Goal: Obtain resource: Download file/media

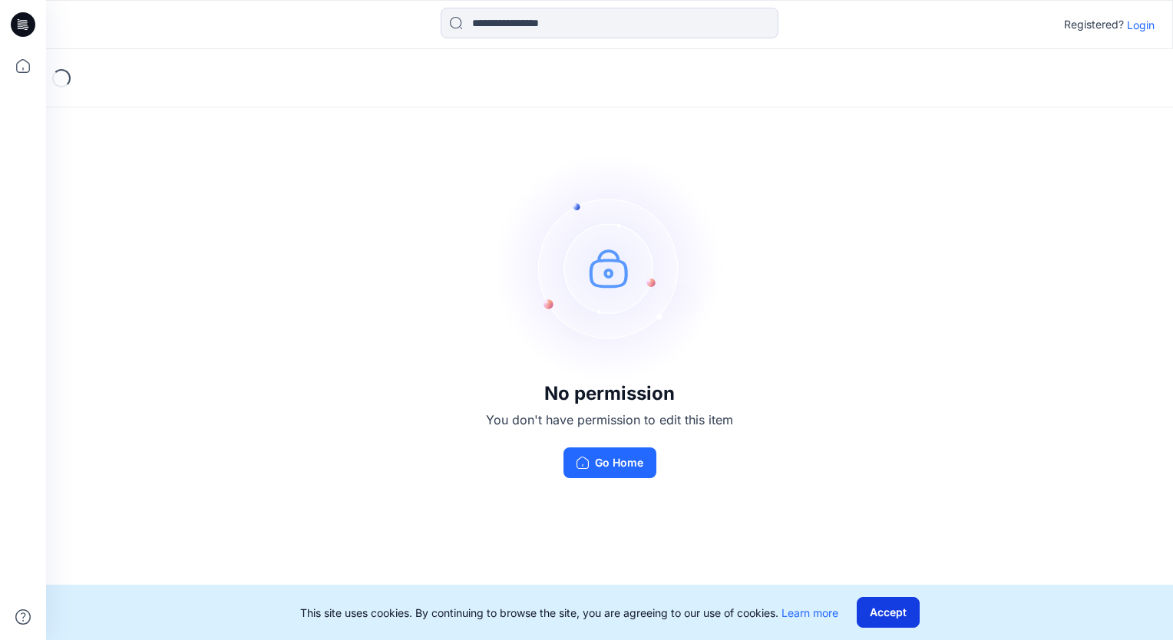
click at [906, 611] on button "Accept" at bounding box center [888, 612] width 63 height 31
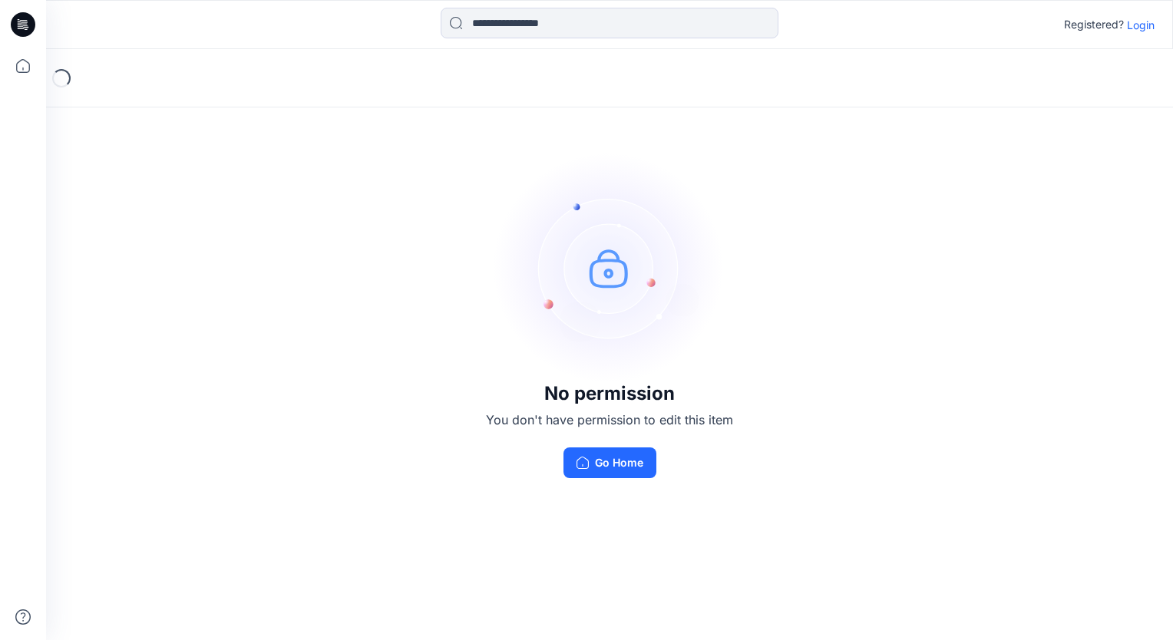
click at [1141, 21] on p "Login" at bounding box center [1141, 25] width 28 height 16
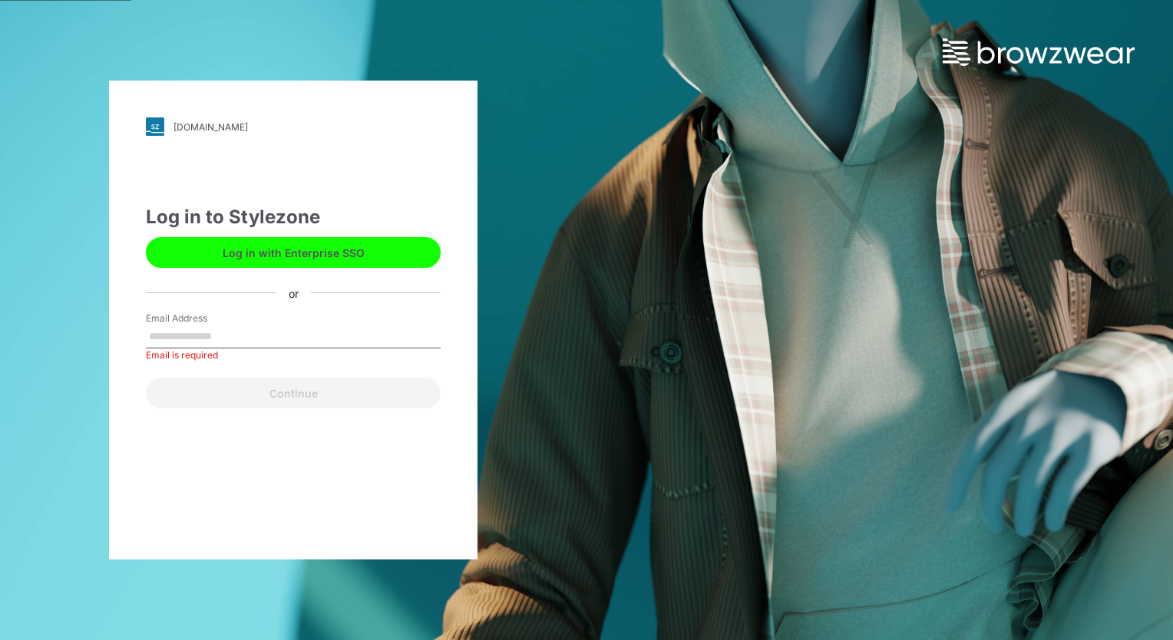
click at [300, 245] on button "Log in with Enterprise SSO" at bounding box center [293, 252] width 295 height 31
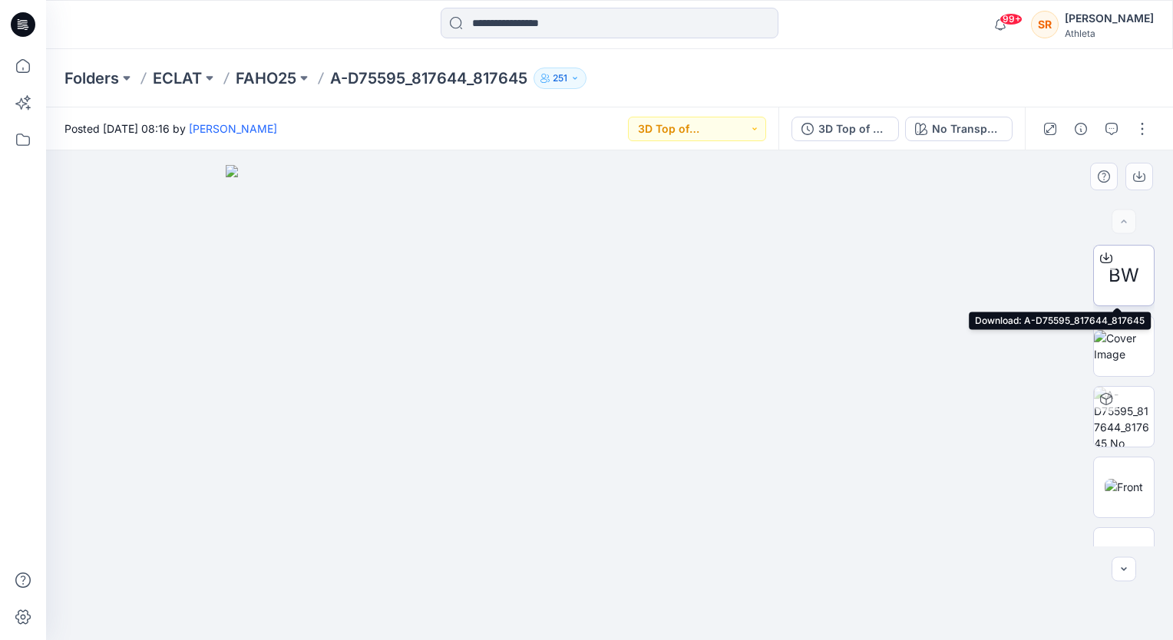
click at [1103, 258] on icon at bounding box center [1106, 256] width 6 height 8
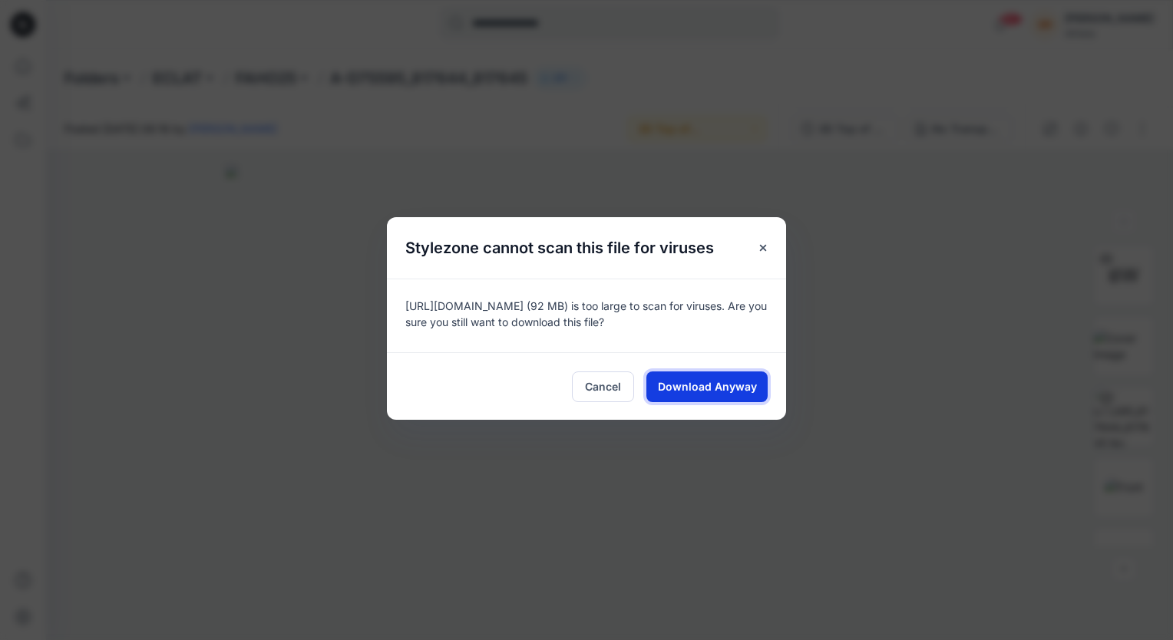
click at [724, 388] on span "Download Anyway" at bounding box center [707, 386] width 99 height 16
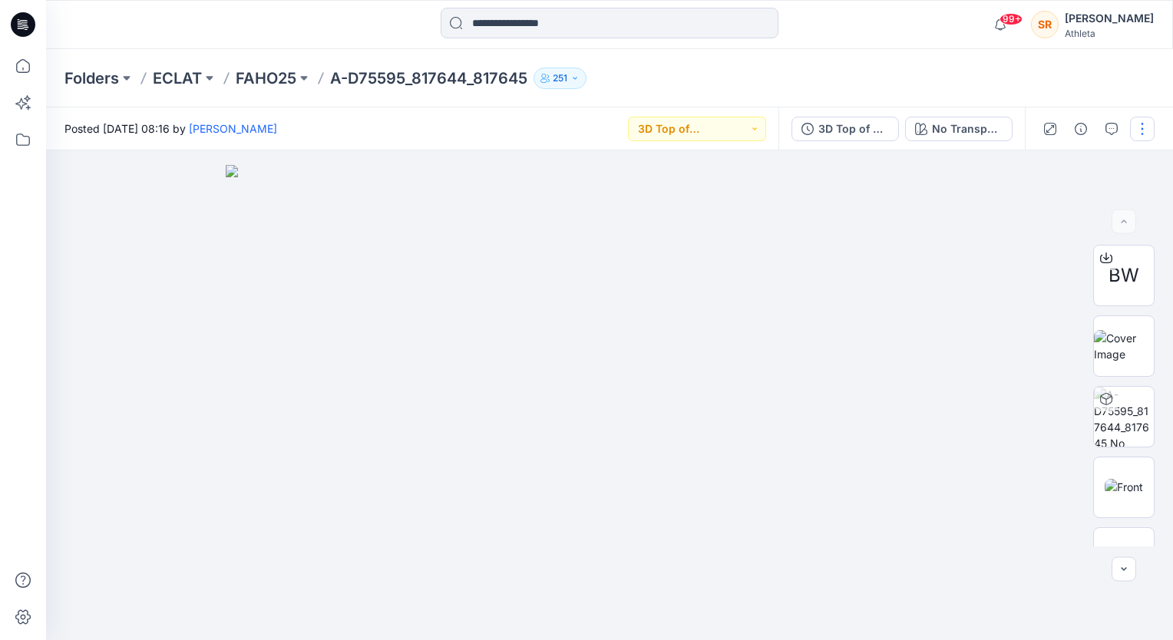
click at [1142, 130] on button "button" at bounding box center [1142, 129] width 25 height 25
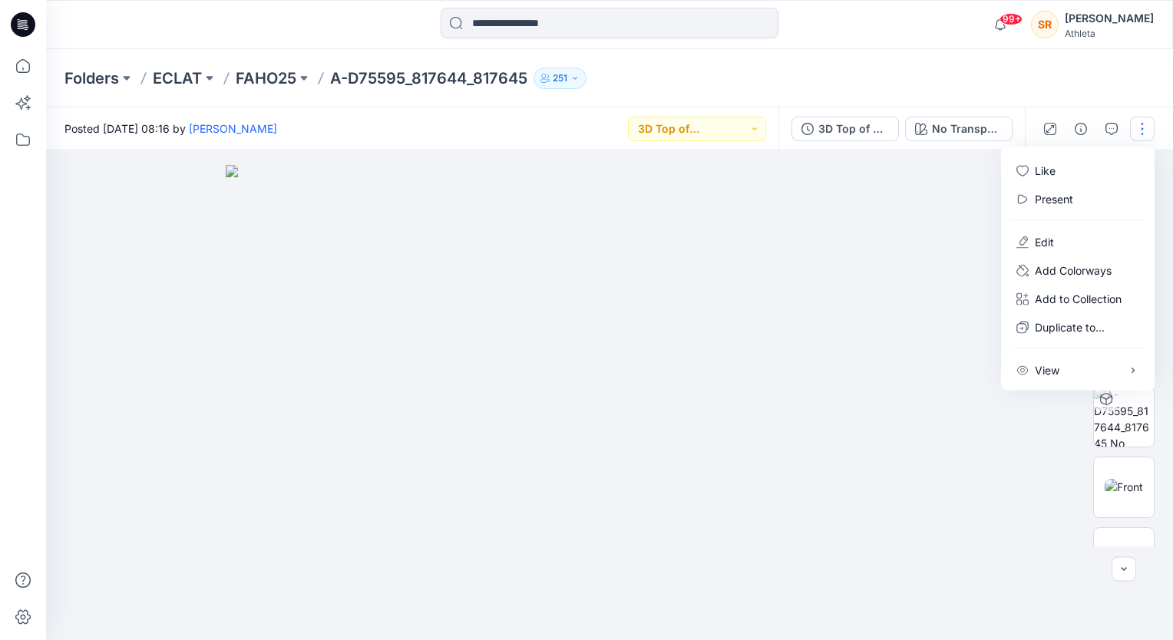
click at [942, 285] on img at bounding box center [609, 402] width 767 height 475
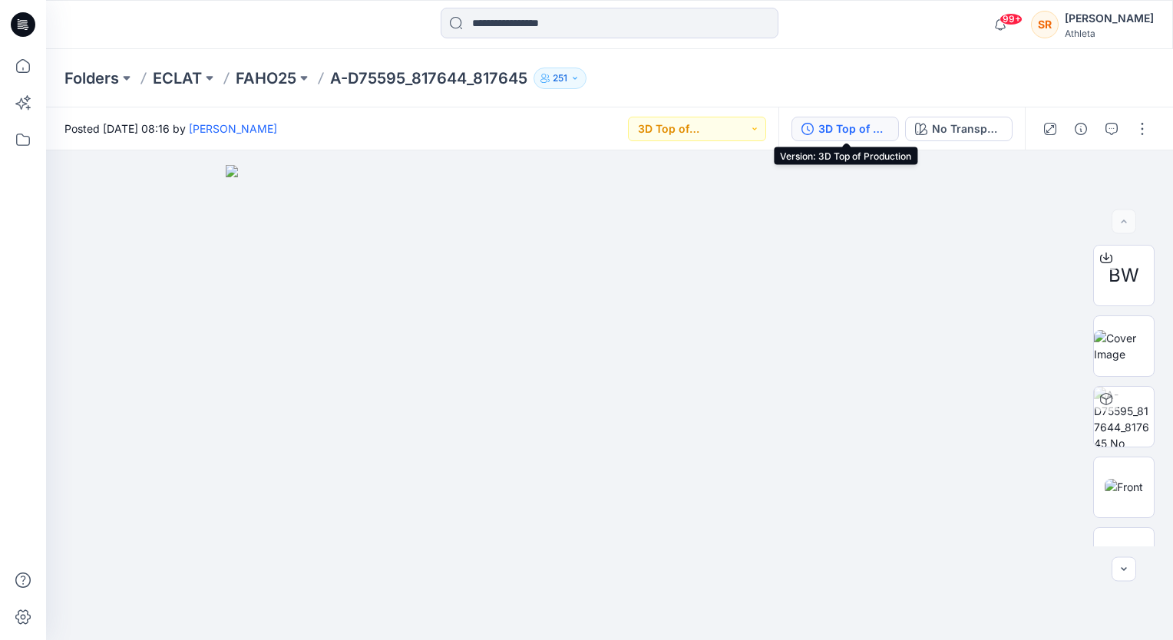
click at [868, 122] on div "3D Top of Production" at bounding box center [853, 128] width 71 height 17
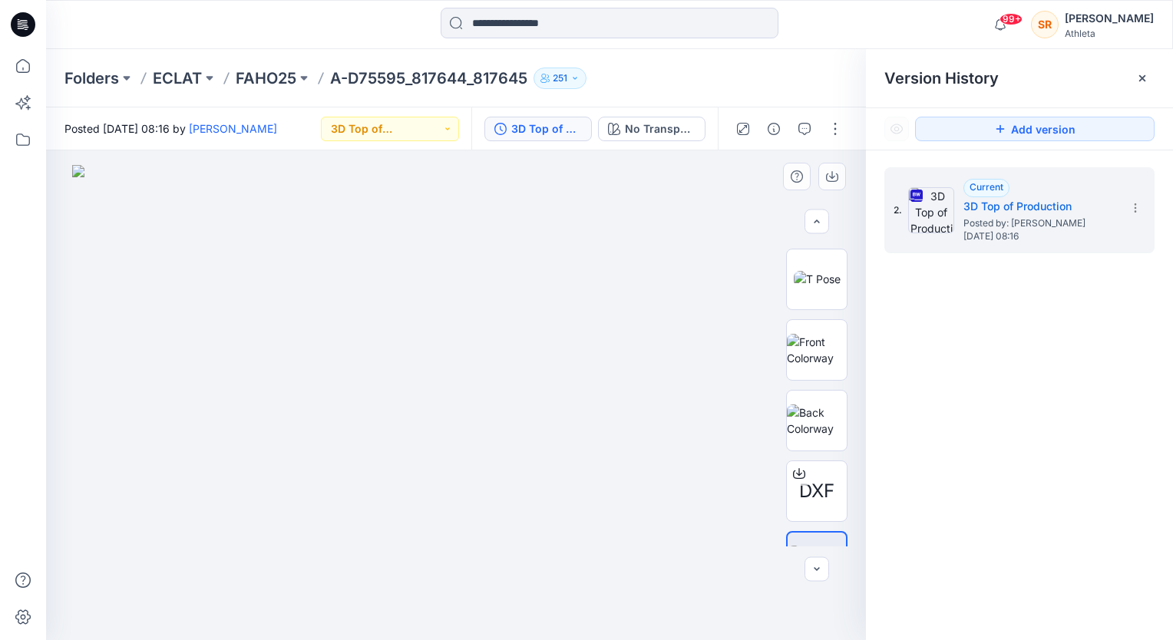
scroll to position [536, 0]
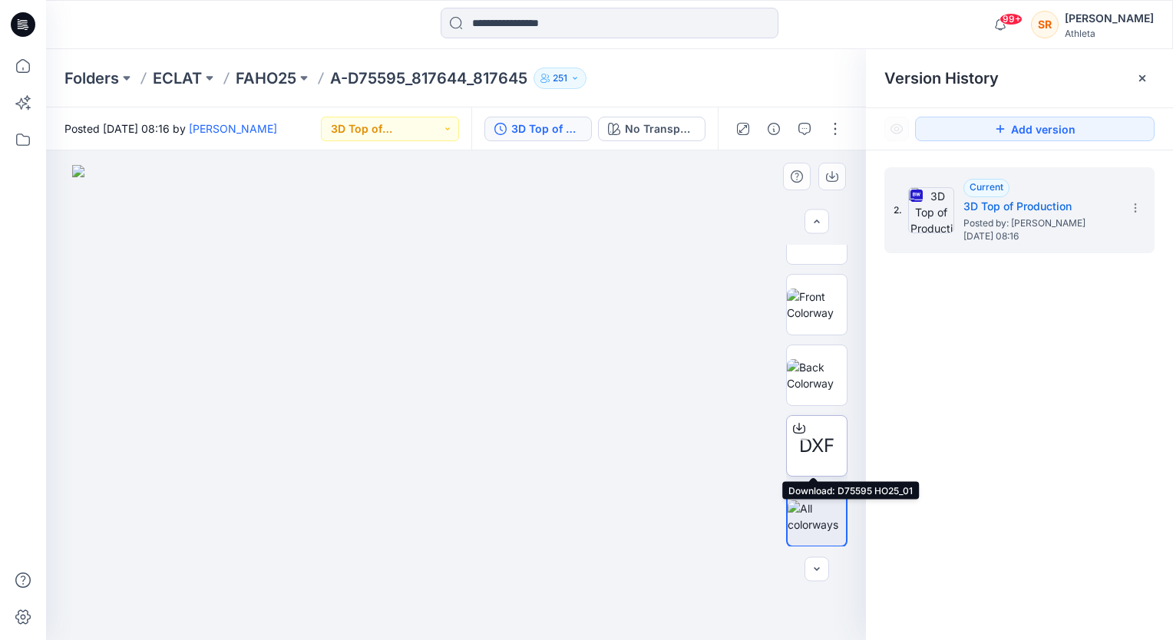
click at [820, 442] on span "DXF" at bounding box center [816, 446] width 35 height 28
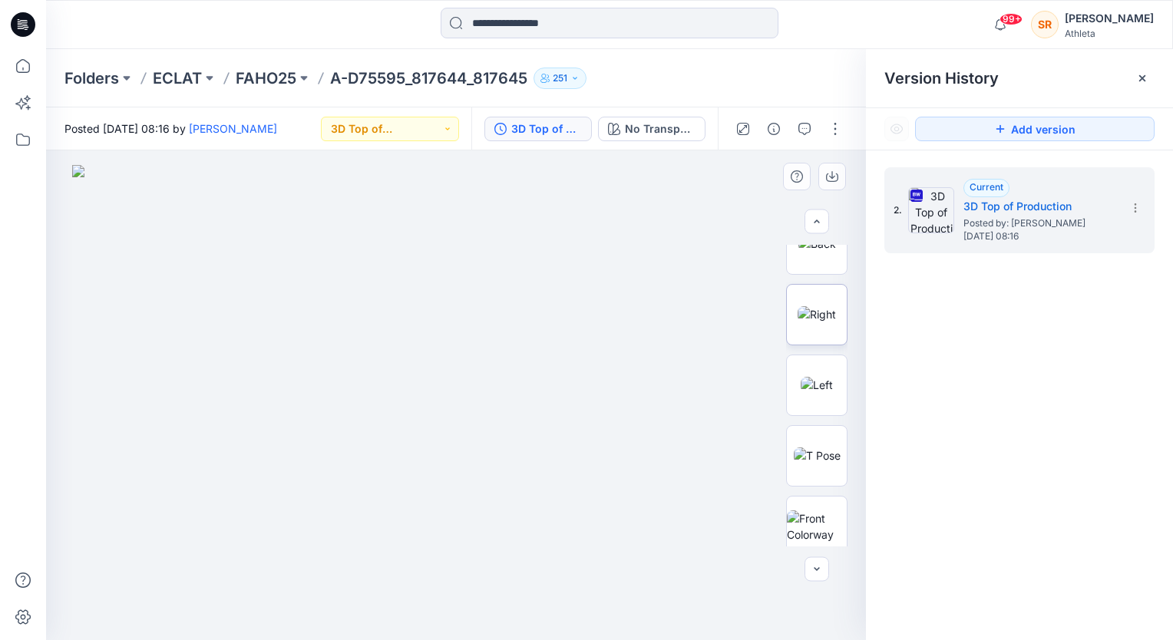
scroll to position [305, 0]
click at [820, 401] on img at bounding box center [816, 393] width 32 height 16
drag, startPoint x: 428, startPoint y: 244, endPoint x: 504, endPoint y: 441, distance: 210.7
click at [803, 319] on img at bounding box center [816, 323] width 38 height 16
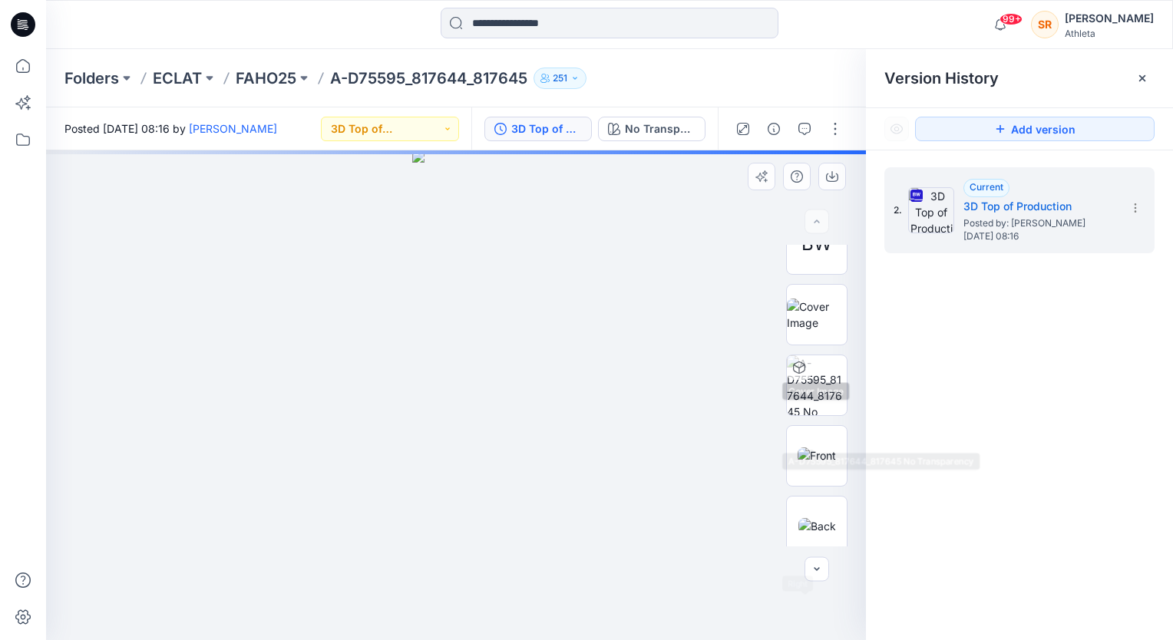
scroll to position [0, 0]
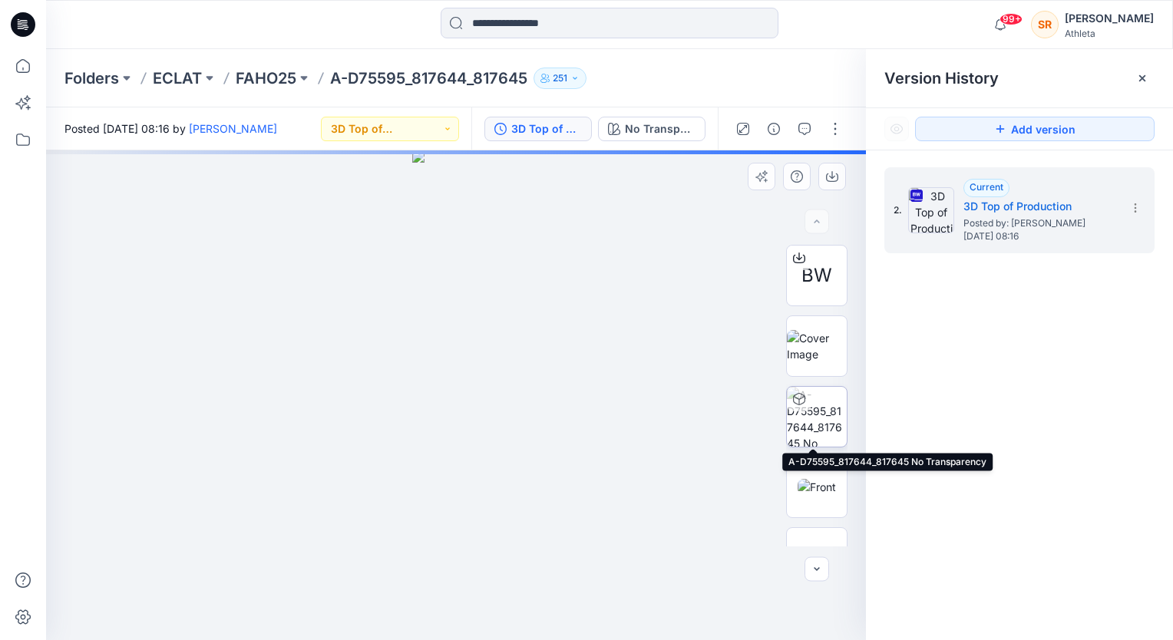
click at [815, 411] on img at bounding box center [817, 417] width 60 height 60
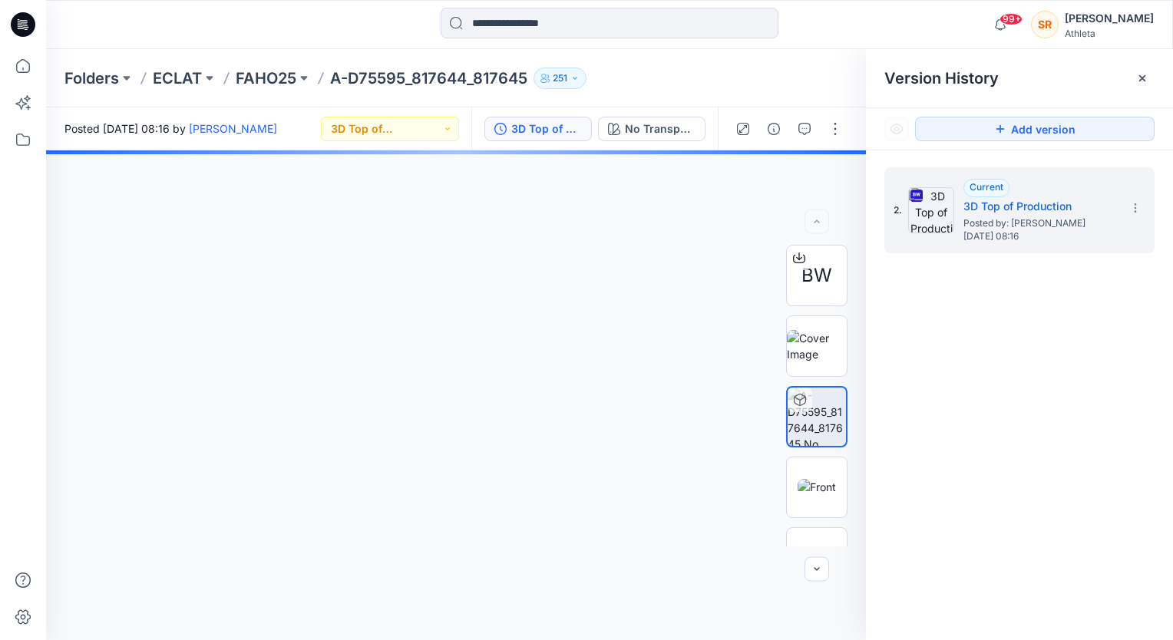
click at [828, 340] on img at bounding box center [817, 346] width 60 height 32
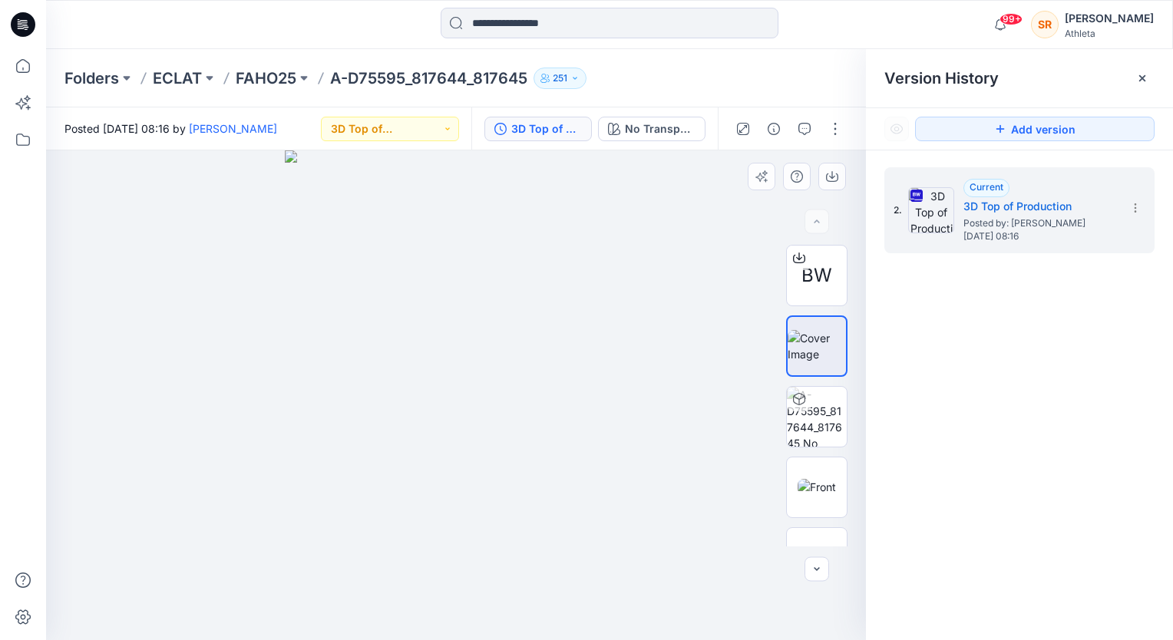
drag, startPoint x: 605, startPoint y: 414, endPoint x: 468, endPoint y: 421, distance: 136.8
click at [815, 412] on img at bounding box center [817, 417] width 60 height 60
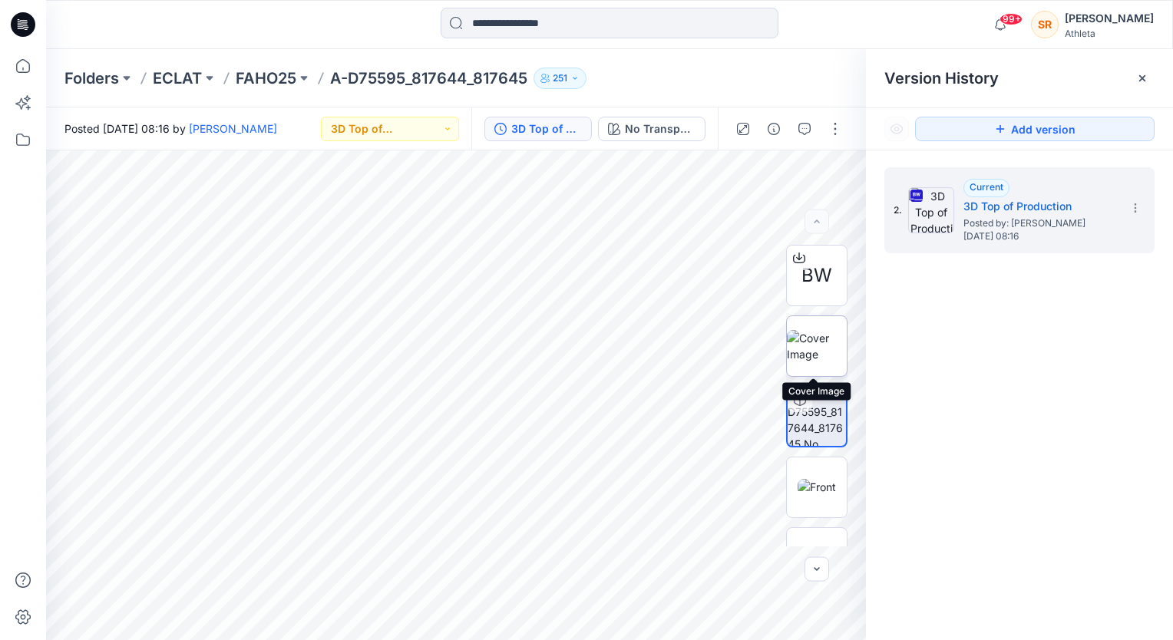
click at [824, 342] on img at bounding box center [817, 346] width 60 height 32
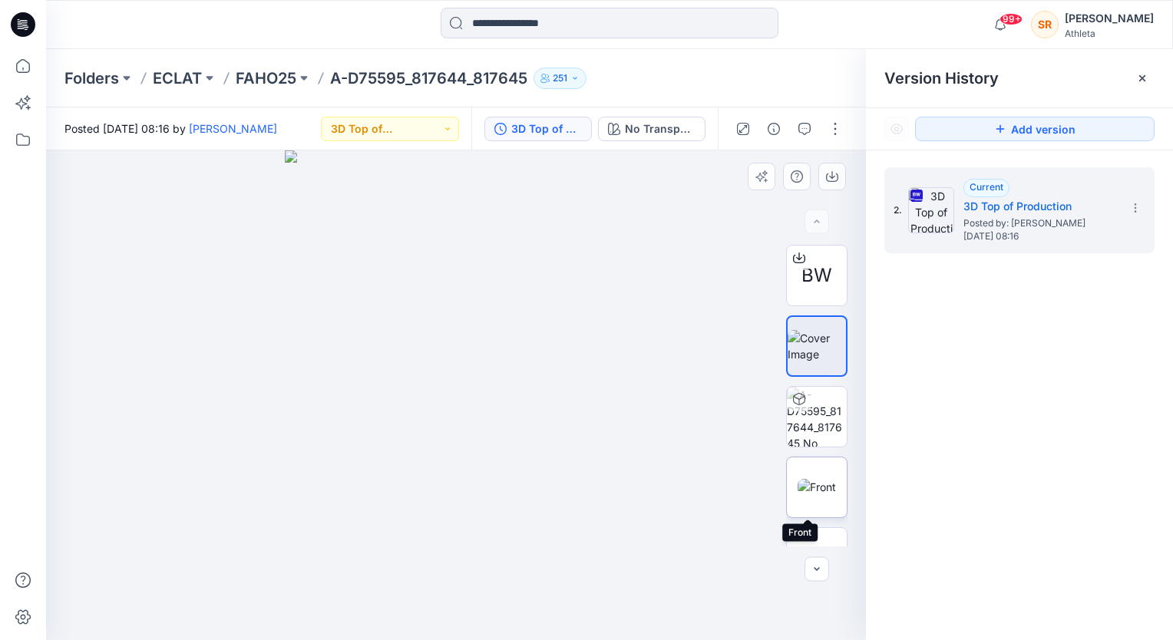
click at [816, 479] on img at bounding box center [816, 487] width 38 height 16
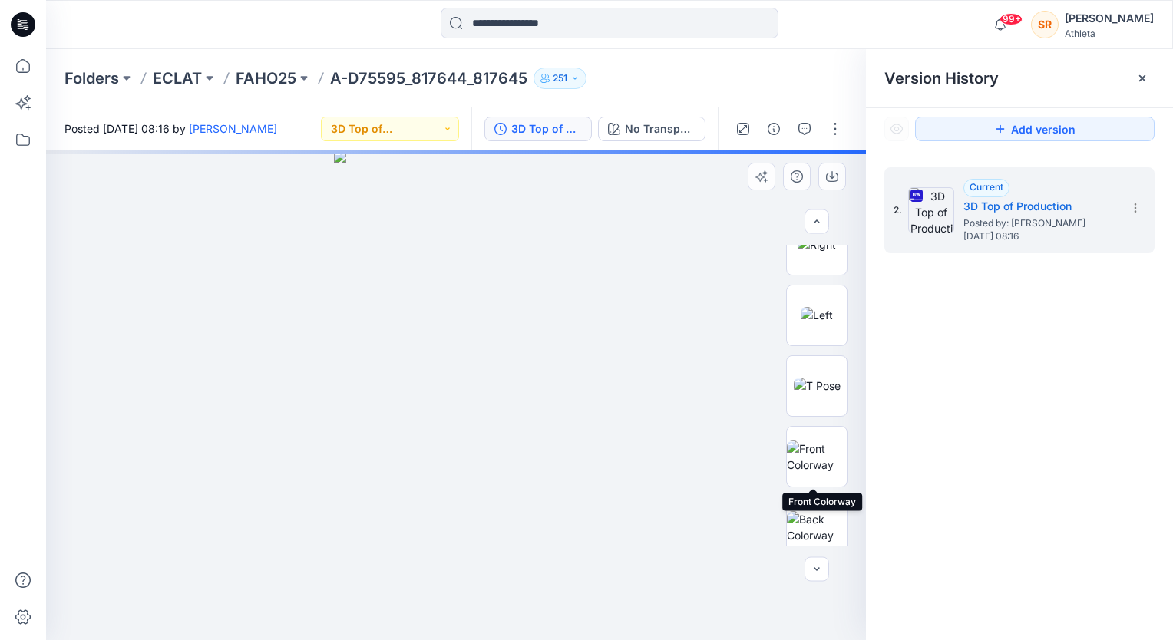
scroll to position [536, 0]
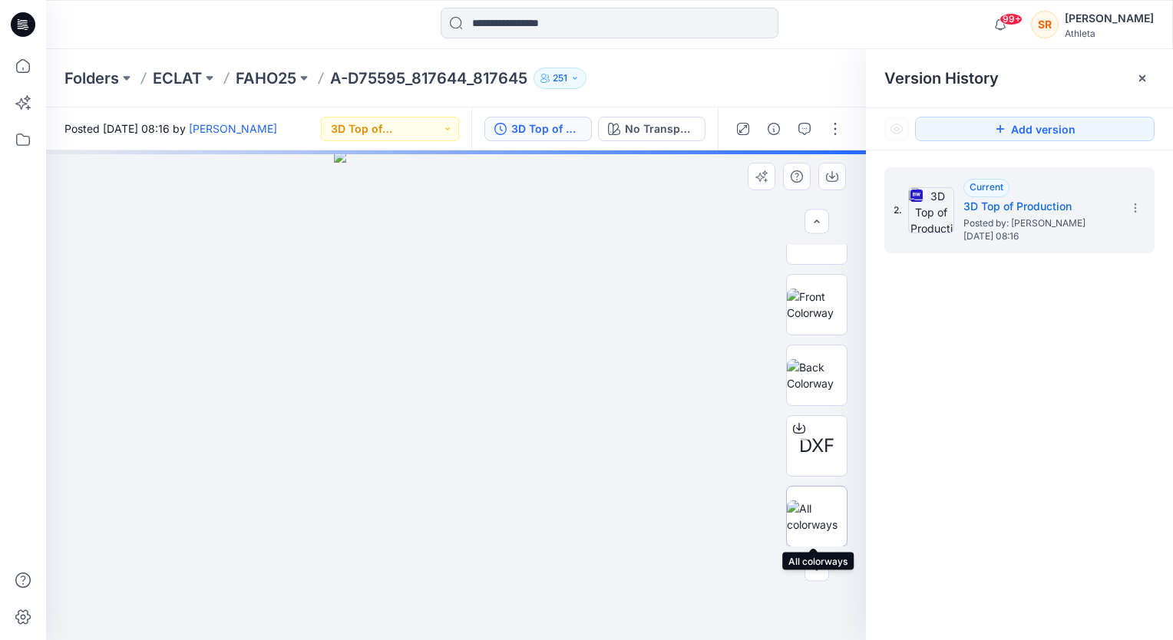
click at [817, 513] on img at bounding box center [817, 516] width 60 height 32
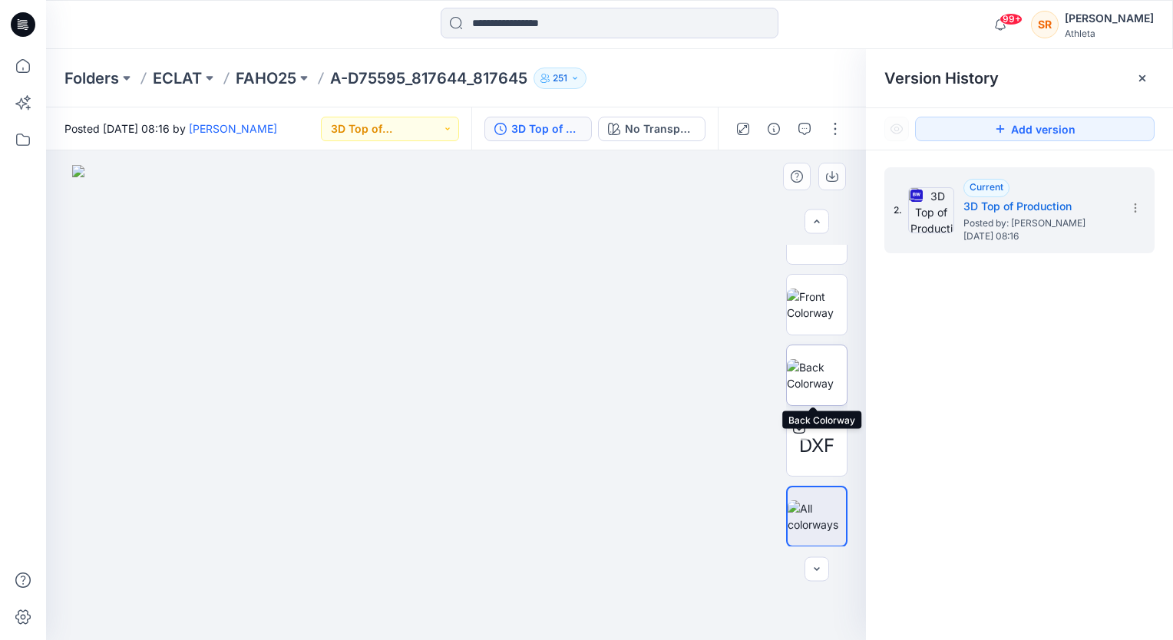
click at [818, 360] on img at bounding box center [817, 375] width 60 height 32
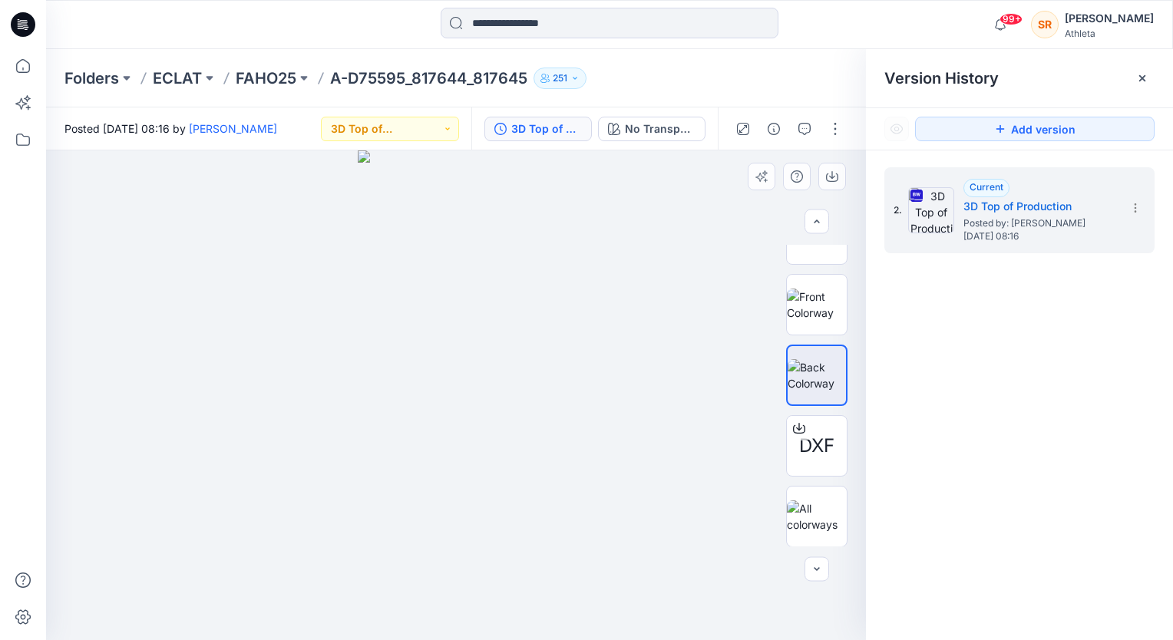
drag, startPoint x: 602, startPoint y: 190, endPoint x: 470, endPoint y: 281, distance: 160.1
click at [470, 281] on div at bounding box center [456, 395] width 820 height 490
drag, startPoint x: 616, startPoint y: 240, endPoint x: 413, endPoint y: 312, distance: 215.1
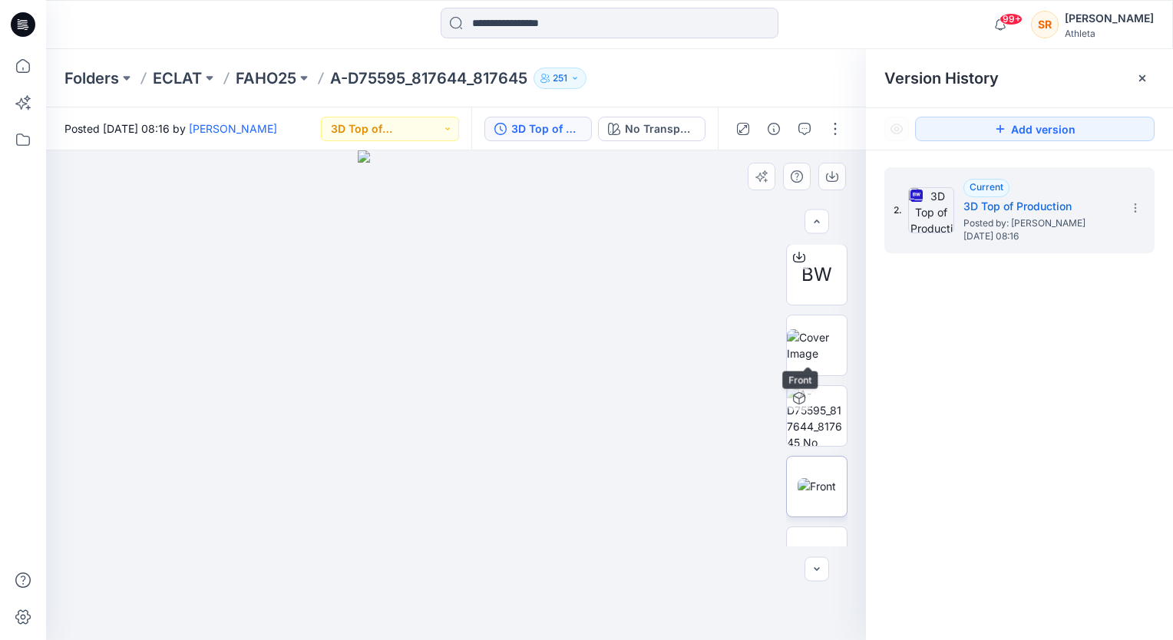
scroll to position [0, 0]
click at [823, 417] on img at bounding box center [817, 417] width 60 height 60
click at [451, 120] on button "3D Top of Production (Vendor)" at bounding box center [390, 129] width 138 height 25
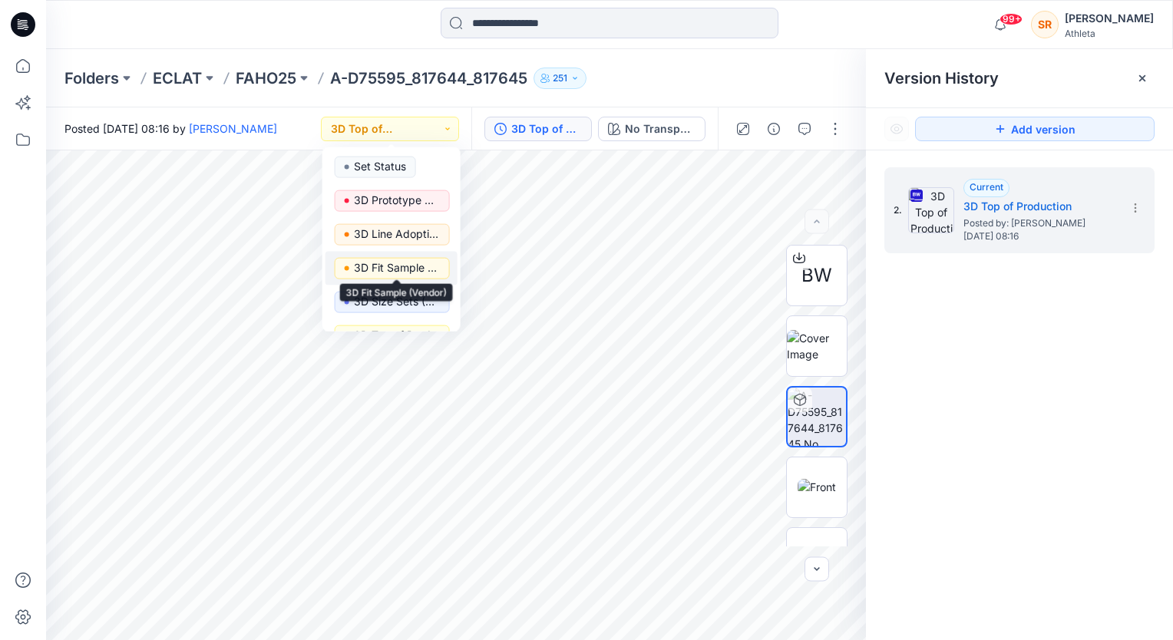
scroll to position [193, 0]
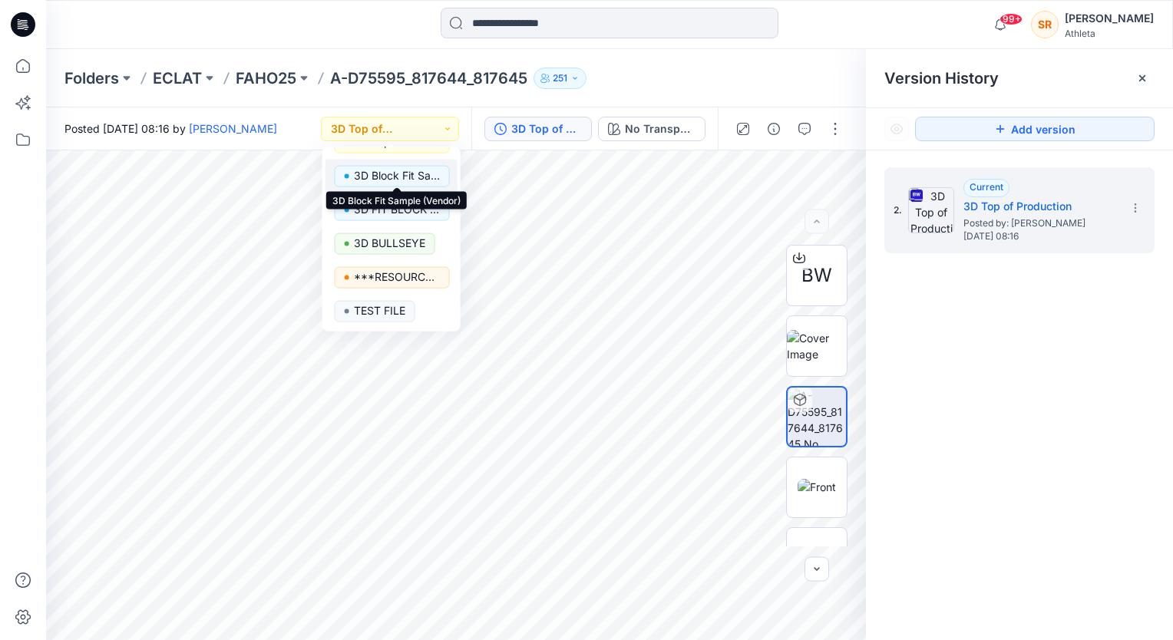
click at [396, 167] on p "3D Block Fit Sample (Vendor)" at bounding box center [397, 176] width 86 height 20
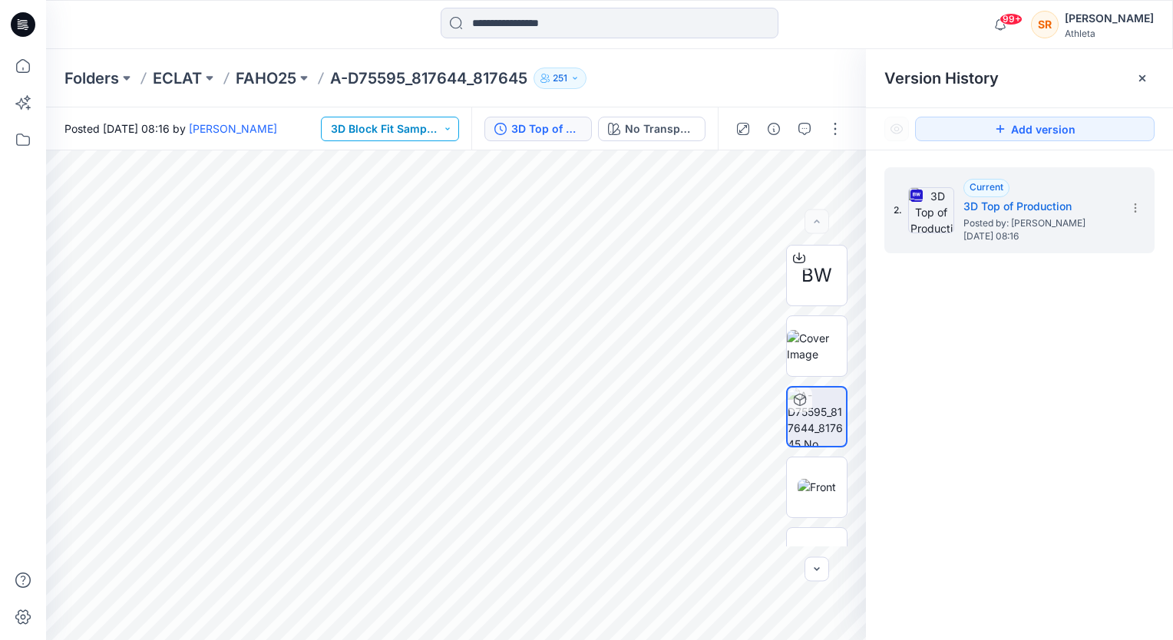
click at [443, 124] on button "3D Block Fit Sample (Vendor)" at bounding box center [390, 129] width 138 height 25
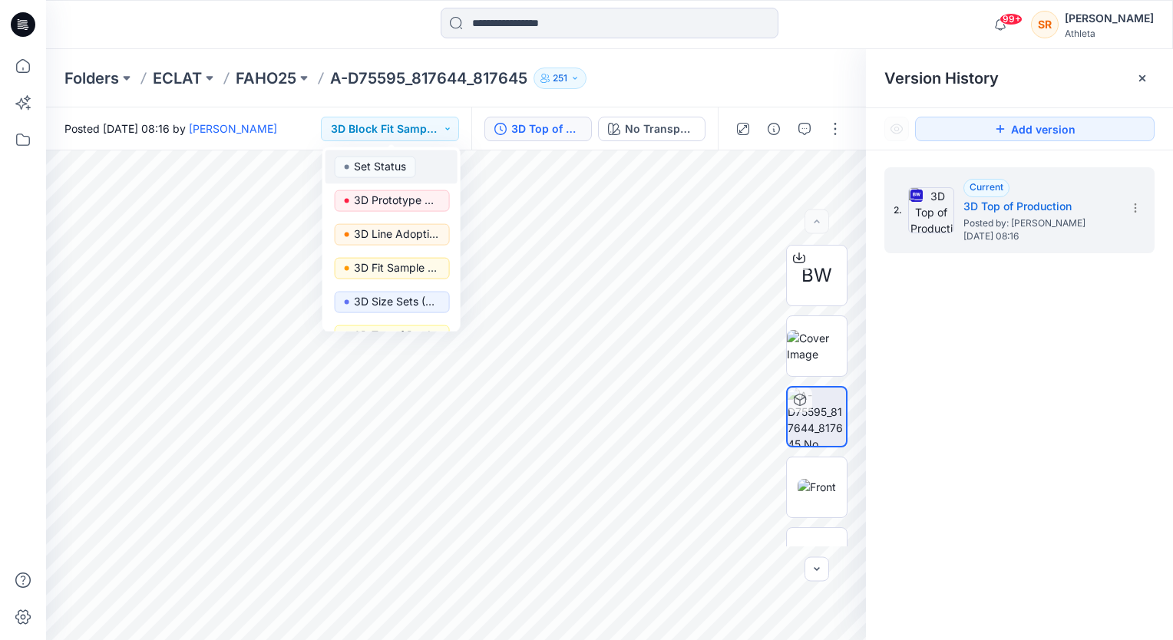
click at [384, 167] on p "Set Status" at bounding box center [380, 167] width 52 height 20
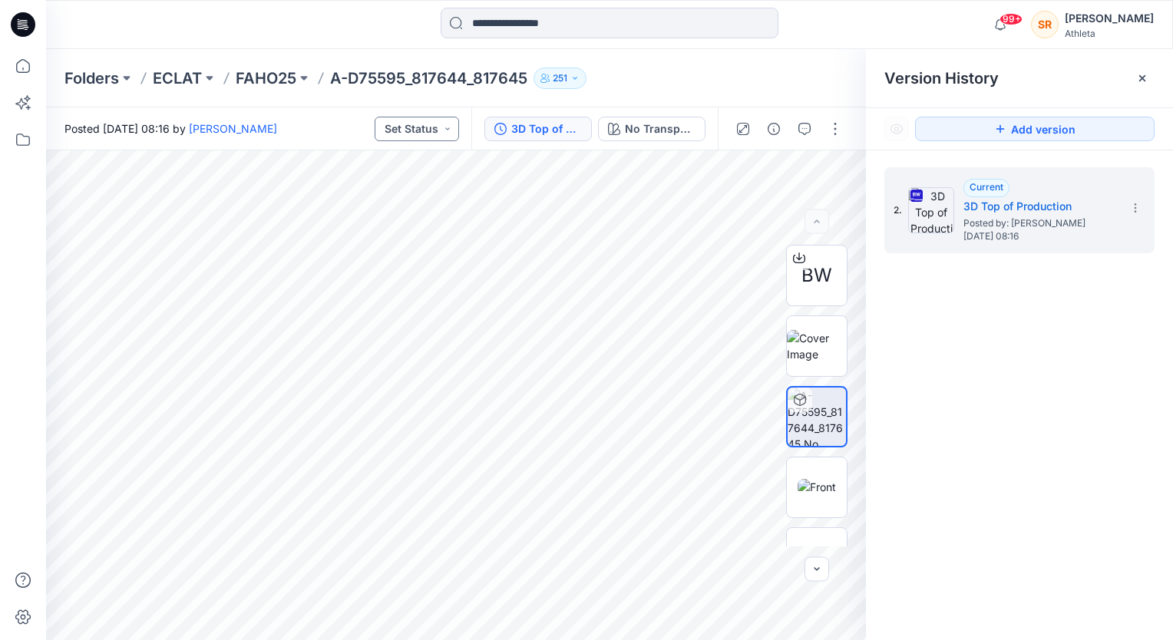
click at [448, 126] on button "Set Status" at bounding box center [417, 129] width 84 height 25
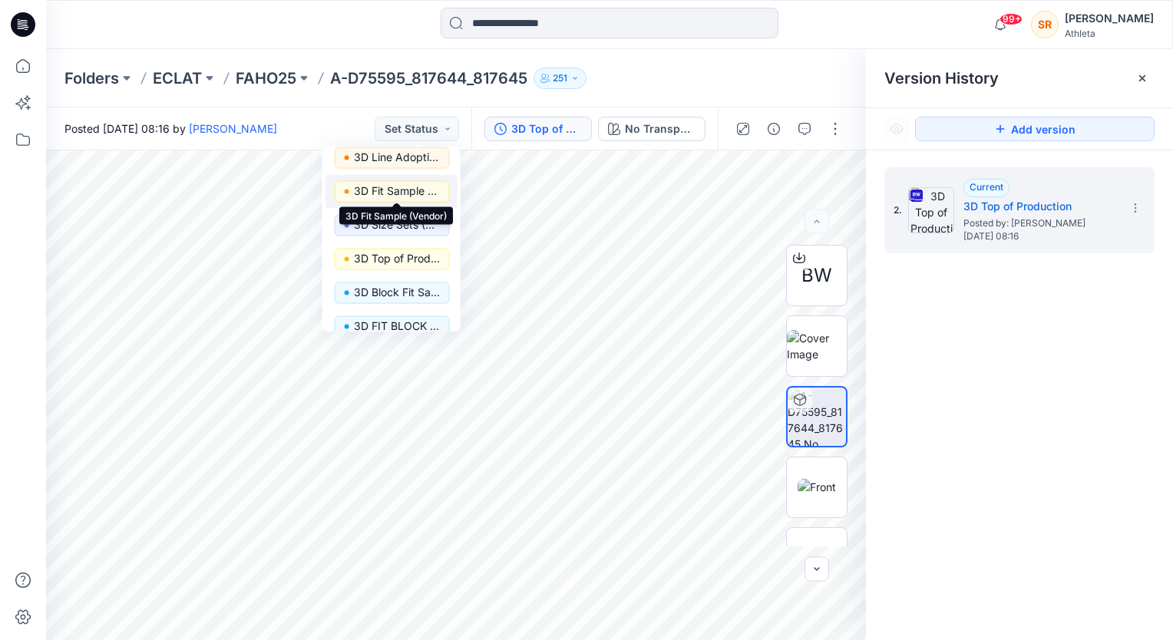
scroll to position [153, 0]
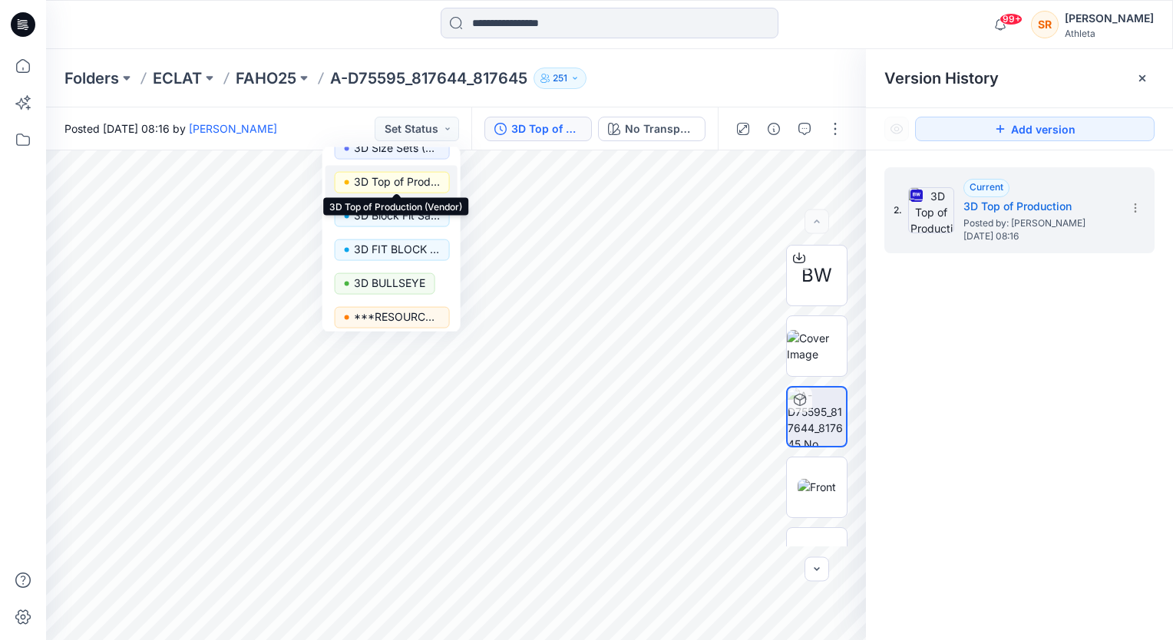
click at [408, 171] on button "3D Top of Production (Vendor)" at bounding box center [391, 183] width 132 height 34
